Goal: Information Seeking & Learning: Learn about a topic

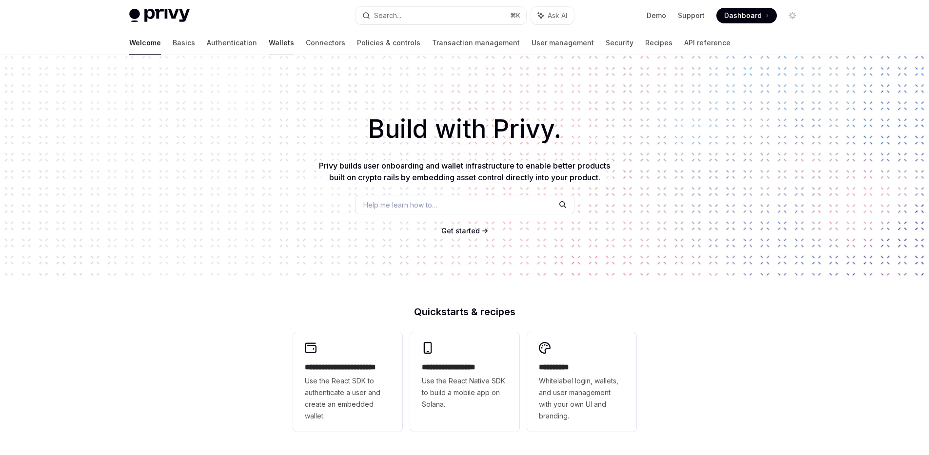
click at [269, 40] on link "Wallets" at bounding box center [281, 42] width 25 height 23
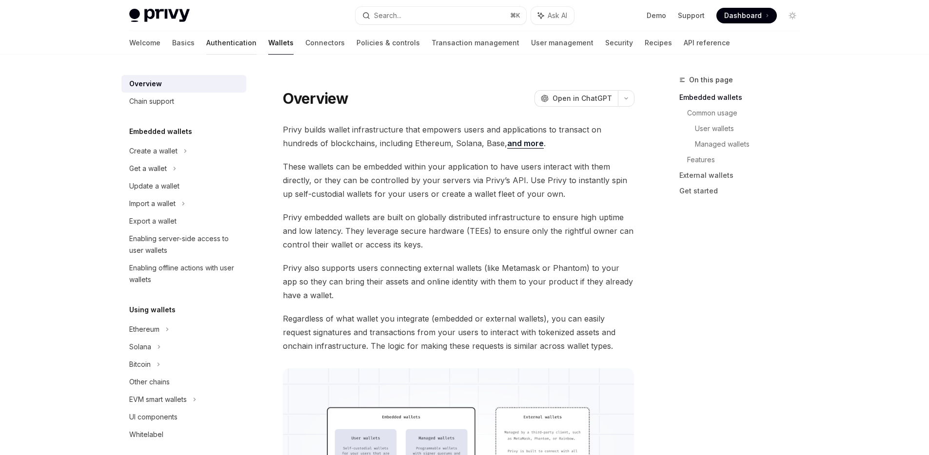
click at [206, 36] on link "Authentication" at bounding box center [231, 42] width 50 height 23
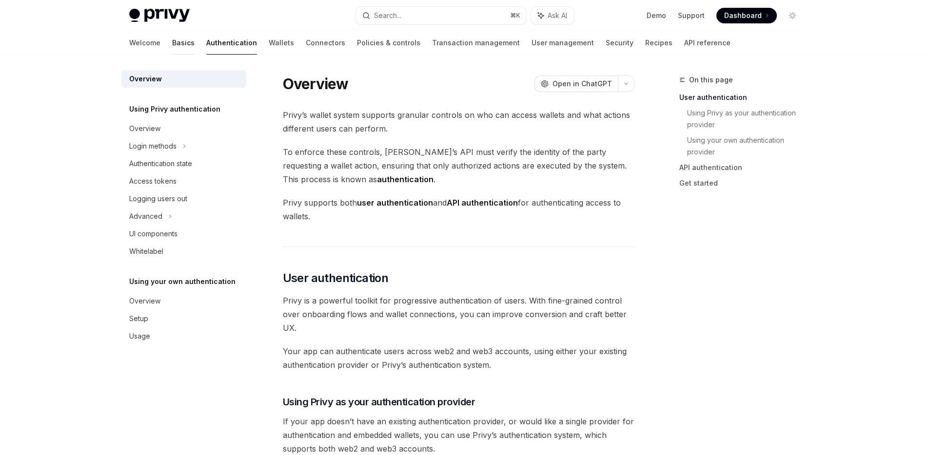
click at [172, 48] on link "Basics" at bounding box center [183, 42] width 22 height 23
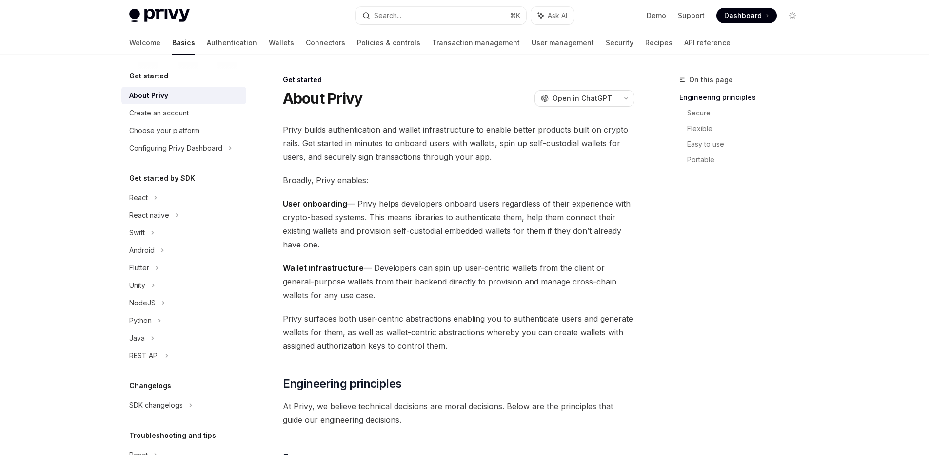
click at [155, 16] on img at bounding box center [159, 16] width 60 height 14
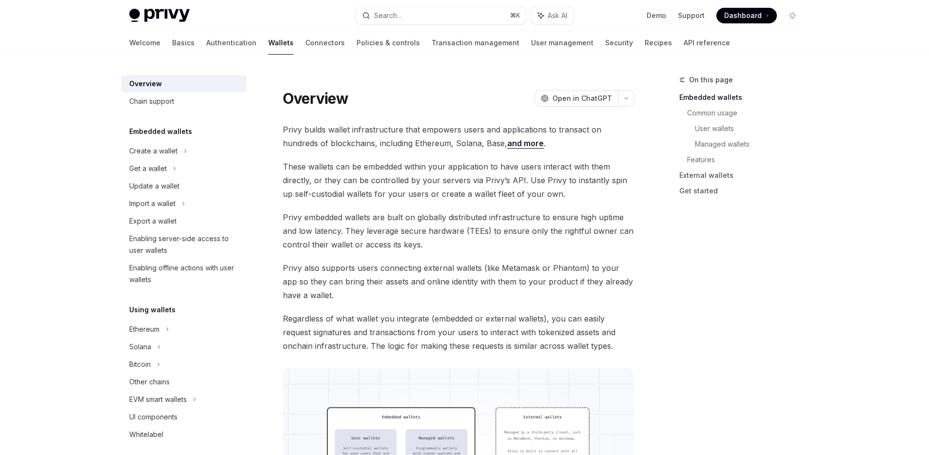
type textarea "*"
